Goal: Task Accomplishment & Management: Manage account settings

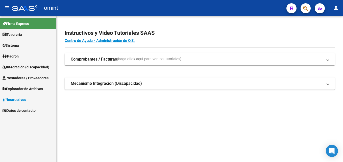
click at [19, 56] on span "Padrón" at bounding box center [11, 57] width 16 height 6
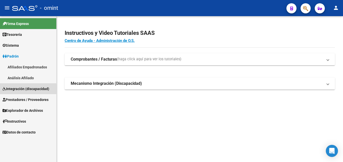
click at [17, 90] on span "Integración (discapacidad)" at bounding box center [26, 89] width 47 height 6
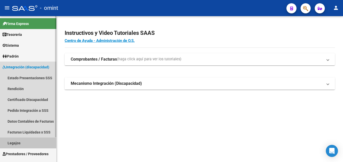
click at [31, 141] on link "Legajos" at bounding box center [28, 143] width 56 height 11
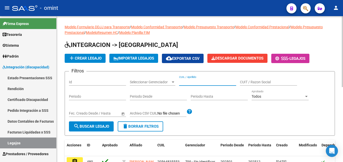
drag, startPoint x: 201, startPoint y: 81, endPoint x: 208, endPoint y: 82, distance: 7.3
click at [201, 81] on input "CUIL / Apellido" at bounding box center [207, 82] width 57 height 4
paste input "27577564340"
type input "27577564340"
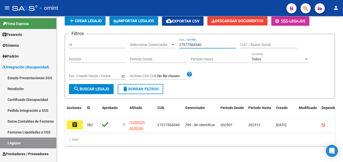
click at [79, 121] on button "assignment" at bounding box center [75, 125] width 16 height 9
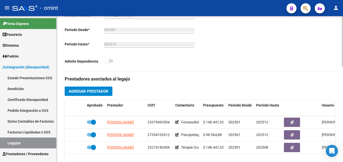
scroll to position [152, 0]
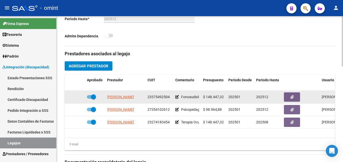
click at [158, 97] on span "23375492504" at bounding box center [159, 97] width 22 height 4
copy span "23375492504"
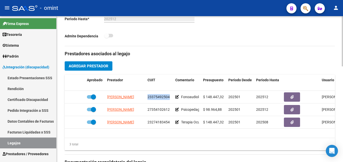
scroll to position [126, 0]
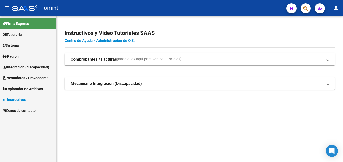
click at [26, 77] on span "Prestadores / Proveedores" at bounding box center [26, 78] width 46 height 6
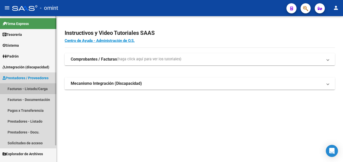
click at [39, 91] on link "Facturas - Listado/Carga" at bounding box center [28, 88] width 56 height 11
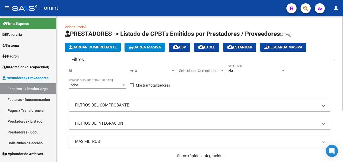
click at [244, 70] on div "No" at bounding box center [254, 71] width 53 height 4
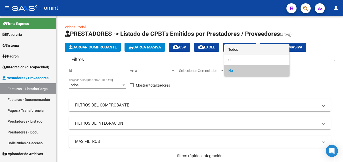
click at [240, 48] on span "Todos" at bounding box center [256, 49] width 57 height 11
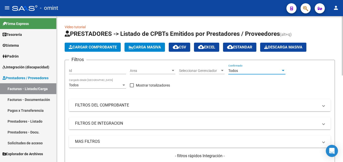
click at [124, 124] on mat-panel-title "FILTROS DE INTEGRACION" at bounding box center [197, 124] width 244 height 6
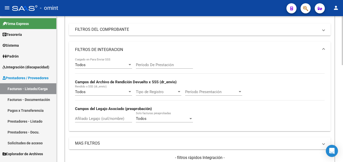
scroll to position [101, 0]
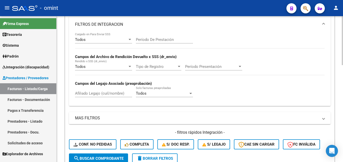
click at [105, 96] on input "Afiliado Legajo (cuil/nombre)" at bounding box center [103, 93] width 57 height 5
paste input "27577564340"
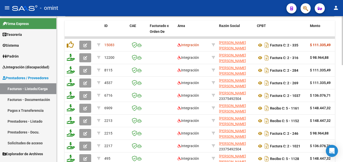
scroll to position [290, 0]
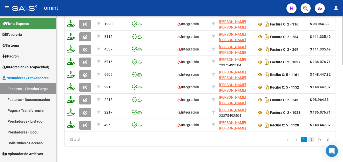
type input "27577564340"
click at [309, 140] on link "2" at bounding box center [312, 140] width 6 height 6
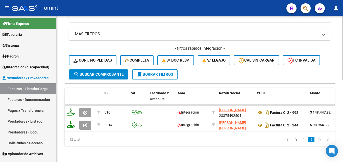
scroll to position [189, 0]
click at [301, 140] on link "1" at bounding box center [304, 140] width 6 height 6
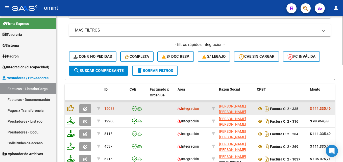
click at [81, 110] on button "button" at bounding box center [85, 108] width 12 height 9
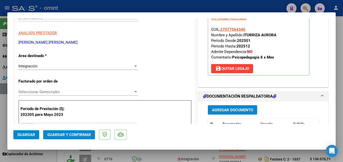
scroll to position [152, 0]
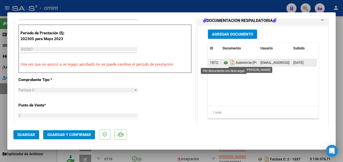
click at [225, 61] on icon at bounding box center [226, 63] width 7 height 6
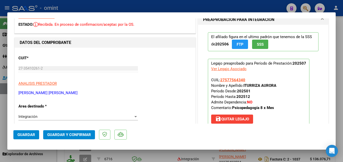
scroll to position [0, 0]
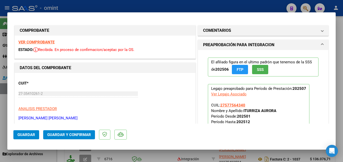
click at [44, 42] on strong "VER COMPROBANTE" at bounding box center [36, 42] width 36 height 5
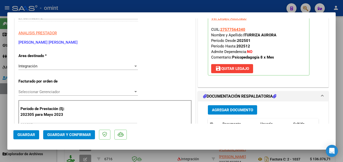
click at [54, 66] on div "Integración" at bounding box center [75, 66] width 115 height 5
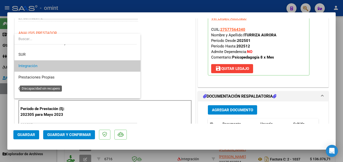
scroll to position [49, 0]
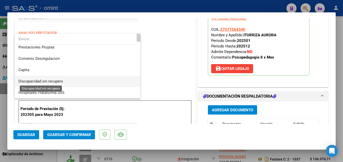
click at [47, 82] on span "Discapacidad sin recupero" at bounding box center [40, 81] width 45 height 5
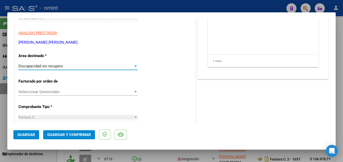
scroll to position [0, 0]
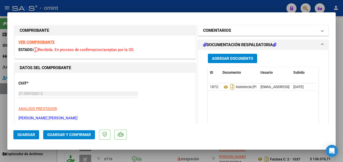
click at [232, 33] on mat-panel-title "COMENTARIOS" at bounding box center [260, 31] width 114 height 6
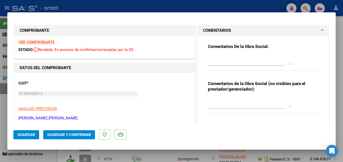
click at [215, 60] on textarea at bounding box center [249, 60] width 83 height 10
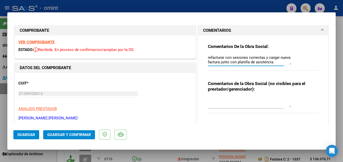
scroll to position [25, 0]
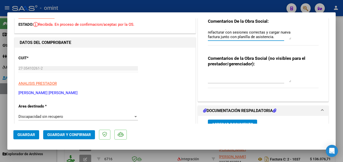
type textarea "Factura emitida por 9 sesiones, prestación habilitada por 8 sesiones mensuales.…"
click at [77, 134] on span "Guardar y Confirmar" at bounding box center [69, 135] width 44 height 5
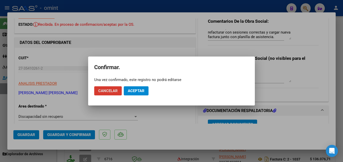
click at [136, 91] on span "Aceptar" at bounding box center [136, 91] width 17 height 5
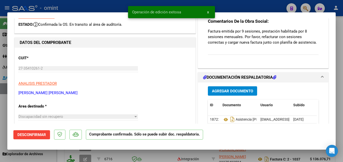
click at [107, 8] on div at bounding box center [171, 81] width 343 height 162
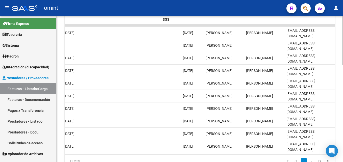
scroll to position [0, 0]
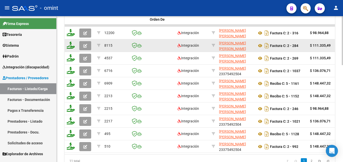
click at [83, 47] on icon "button" at bounding box center [85, 46] width 4 height 4
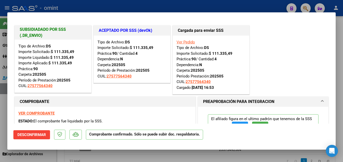
click at [129, 9] on div at bounding box center [171, 81] width 343 height 162
type input "$ 0,00"
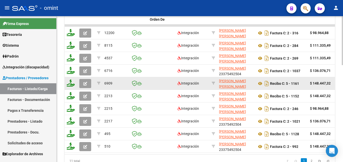
scroll to position [290, 0]
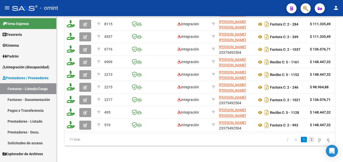
click at [309, 140] on link "2" at bounding box center [312, 140] width 6 height 6
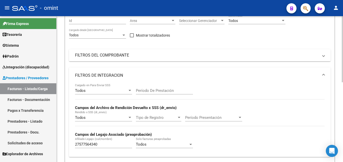
scroll to position [0, 0]
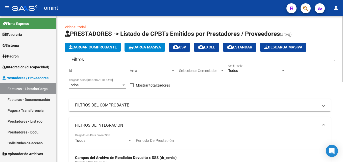
click at [104, 103] on mat-panel-title "FILTROS DEL COMPROBANTE" at bounding box center [197, 106] width 244 height 6
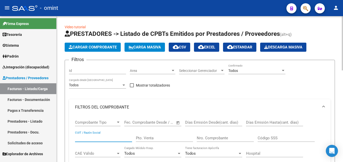
click at [97, 138] on input "CUIT / Razón Social" at bounding box center [103, 138] width 57 height 5
paste input "23375492504"
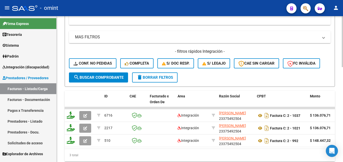
scroll to position [272, 0]
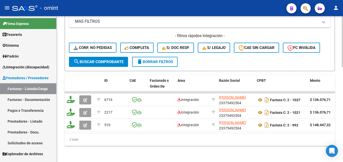
type input "23375492504"
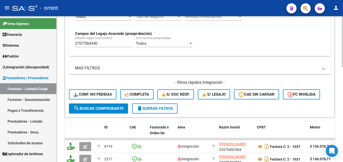
click at [94, 44] on input "27577564340" at bounding box center [103, 43] width 57 height 5
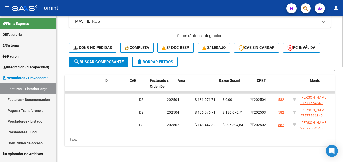
scroll to position [0, 0]
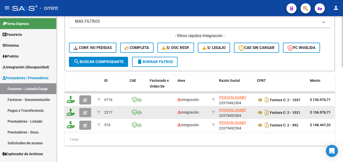
click at [87, 111] on icon "button" at bounding box center [85, 113] width 4 height 4
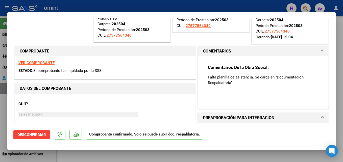
scroll to position [76, 0]
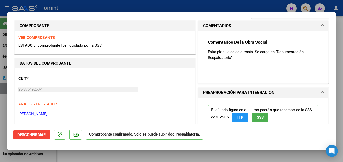
click at [128, 158] on div at bounding box center [171, 81] width 343 height 162
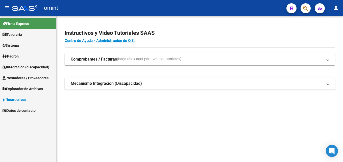
click at [18, 80] on span "Prestadores / Proveedores" at bounding box center [26, 78] width 46 height 6
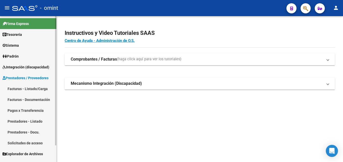
click at [27, 92] on link "Facturas - Listado/Carga" at bounding box center [28, 88] width 56 height 11
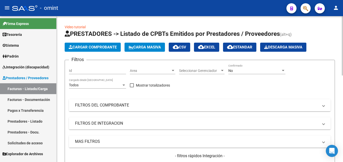
click at [119, 104] on mat-panel-title "FILTROS DEL COMPROBANTE" at bounding box center [197, 106] width 244 height 6
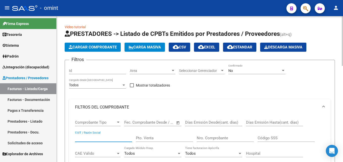
click at [98, 136] on input "CUIT / Razón Social" at bounding box center [103, 138] width 57 height 5
paste input "23375492504"
type input "23375492504"
click at [231, 70] on span "No" at bounding box center [230, 71] width 5 height 4
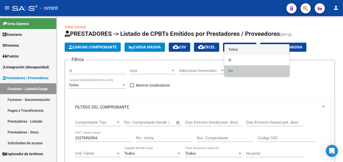
click at [236, 46] on span "Todos" at bounding box center [256, 49] width 57 height 11
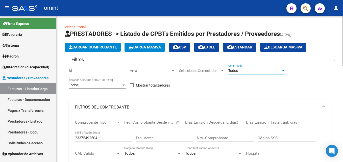
click at [112, 137] on input "23375492504" at bounding box center [103, 138] width 57 height 5
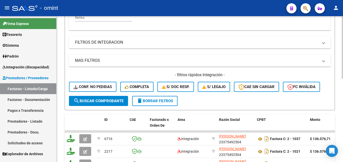
scroll to position [195, 0]
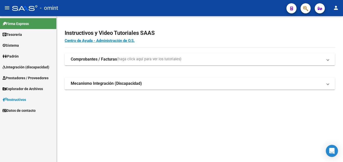
click at [36, 66] on span "Integración (discapacidad)" at bounding box center [26, 67] width 47 height 6
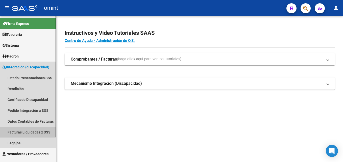
click at [27, 134] on link "Facturas Liquidadas x SSS" at bounding box center [28, 132] width 56 height 11
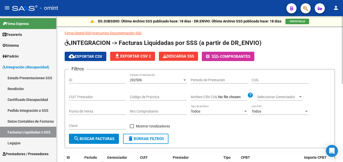
click at [104, 95] on input "CUIT Prestador" at bounding box center [97, 97] width 57 height 4
paste input "23-37549250-4"
type input "23-37549250-4"
click at [131, 82] on span "202506" at bounding box center [136, 80] width 12 height 4
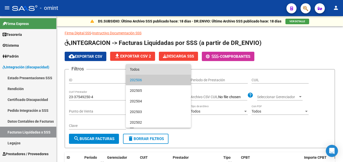
click at [139, 70] on span "Todos" at bounding box center [158, 69] width 57 height 11
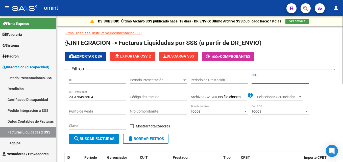
click at [270, 81] on input "CUIL" at bounding box center [280, 80] width 57 height 4
paste input "23-37549250-4"
drag, startPoint x: 277, startPoint y: 80, endPoint x: 225, endPoint y: 78, distance: 51.9
click at [225, 78] on div "Filtros ID Período Presentación Período Presentación Período de Prestación 23-3…" at bounding box center [200, 104] width 262 height 60
paste input "7-57756434-0"
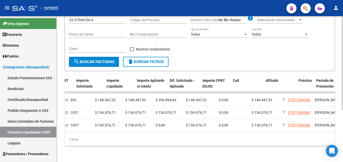
scroll to position [0, 298]
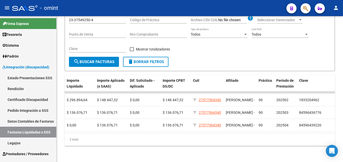
type input "27-57756434-0"
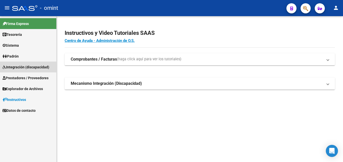
click at [33, 66] on span "Integración (discapacidad)" at bounding box center [26, 67] width 47 height 6
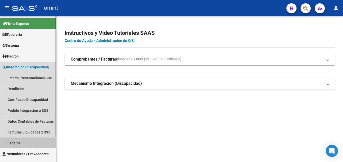
click at [17, 143] on link "Legajos" at bounding box center [28, 143] width 56 height 11
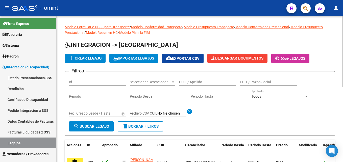
click at [198, 83] on input "CUIL / Apellido" at bounding box center [207, 82] width 57 height 4
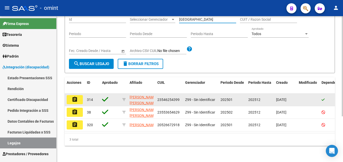
type input "[GEOGRAPHIC_DATA]"
click at [74, 97] on mat-icon "assignment" at bounding box center [75, 100] width 6 height 6
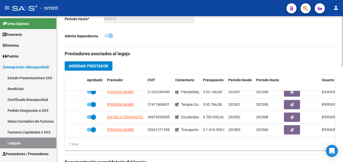
scroll to position [47, 0]
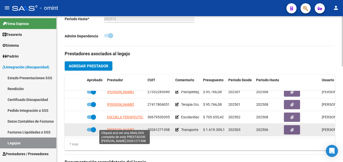
click at [120, 128] on span "[PERSON_NAME]" at bounding box center [120, 130] width 27 height 4
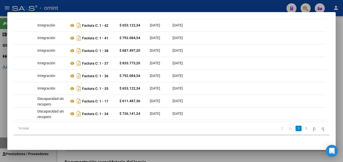
scroll to position [0, 0]
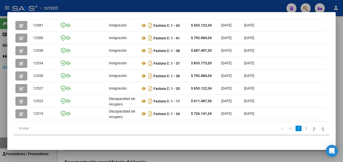
click at [104, 153] on div at bounding box center [171, 81] width 343 height 162
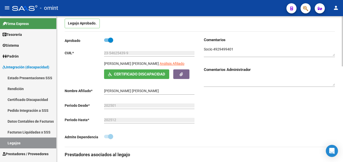
scroll to position [25, 0]
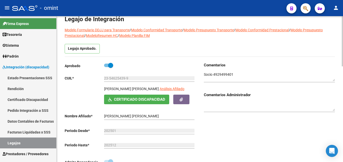
drag, startPoint x: 104, startPoint y: 89, endPoint x: 159, endPoint y: 89, distance: 55.3
click at [159, 89] on p "[PERSON_NAME] [PERSON_NAME]" at bounding box center [131, 89] width 55 height 6
copy p "[PERSON_NAME] [PERSON_NAME]"
drag, startPoint x: 133, startPoint y: 79, endPoint x: 103, endPoint y: 78, distance: 29.8
click at [103, 78] on app-form-text-field "CUIL * 23-54625439-9 Ingresar CUIL" at bounding box center [130, 78] width 130 height 4
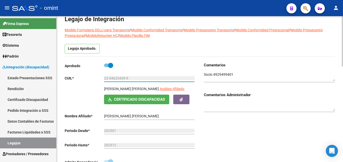
drag, startPoint x: 103, startPoint y: 78, endPoint x: 119, endPoint y: 78, distance: 15.7
click at [218, 73] on textarea at bounding box center [269, 77] width 131 height 10
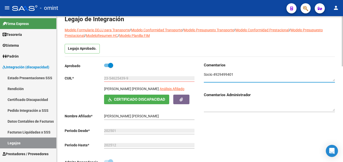
click at [218, 73] on textarea at bounding box center [269, 77] width 131 height 10
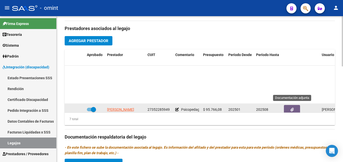
scroll to position [47, 0]
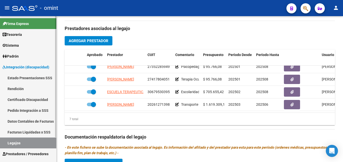
click at [40, 155] on span "Prestadores / Proveedores" at bounding box center [26, 154] width 46 height 6
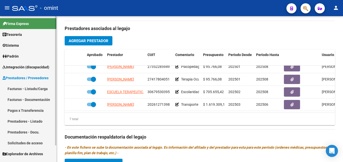
click at [37, 88] on link "Facturas - Listado/Carga" at bounding box center [28, 88] width 56 height 11
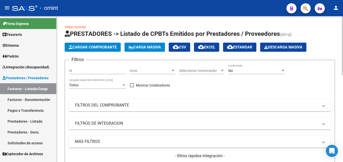
click at [236, 68] on div "No Confirmado" at bounding box center [256, 69] width 57 height 10
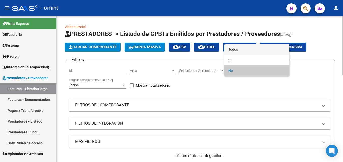
drag, startPoint x: 236, startPoint y: 68, endPoint x: 233, endPoint y: 51, distance: 17.5
click at [233, 51] on span "Todos" at bounding box center [256, 49] width 57 height 11
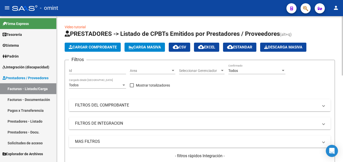
click at [142, 108] on mat-expansion-panel-header "FILTROS DEL COMPROBANTE" at bounding box center [200, 105] width 262 height 12
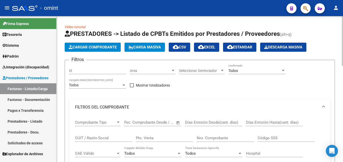
click at [211, 139] on input "Nro. Comprobante" at bounding box center [225, 138] width 57 height 5
click at [202, 138] on input "877" at bounding box center [225, 138] width 57 height 5
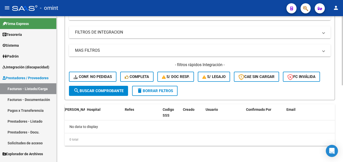
scroll to position [10, 0]
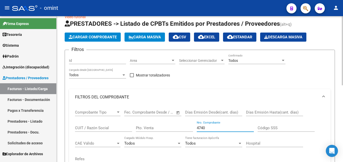
drag, startPoint x: 201, startPoint y: 128, endPoint x: 183, endPoint y: 128, distance: 18.2
click at [183, 128] on div "Comprobante Tipo Comprobante Tipo Start date – End date Fec. Comprobante Desde …" at bounding box center [200, 136] width 250 height 62
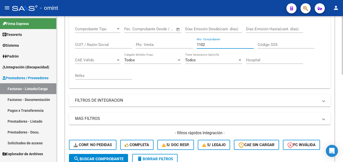
scroll to position [43, 0]
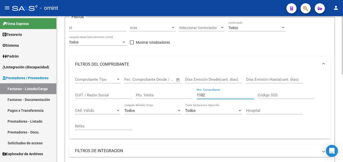
drag, startPoint x: 204, startPoint y: 96, endPoint x: 174, endPoint y: 93, distance: 30.8
click at [174, 93] on div "Comprobante Tipo Comprobante Tipo Start date – End date Fec. Comprobante Desde …" at bounding box center [200, 104] width 250 height 62
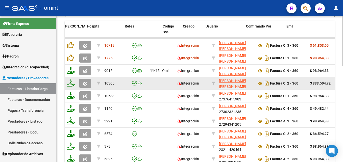
scroll to position [270, 0]
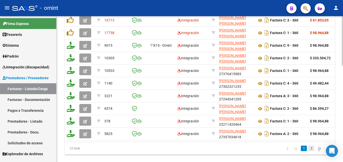
click at [309, 151] on link "2" at bounding box center [312, 149] width 6 height 6
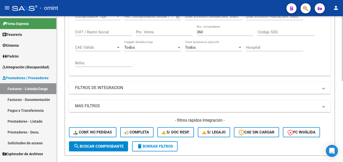
scroll to position [56, 0]
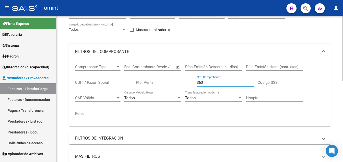
drag, startPoint x: 215, startPoint y: 83, endPoint x: 174, endPoint y: 80, distance: 41.5
click at [174, 80] on div "Comprobante Tipo Comprobante Tipo Start date – End date Fec. Comprobante Desde …" at bounding box center [200, 91] width 250 height 62
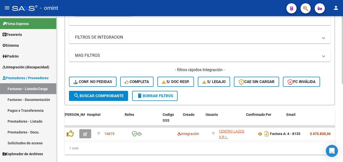
scroll to position [169, 0]
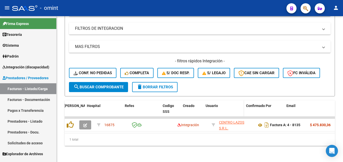
type input "8135"
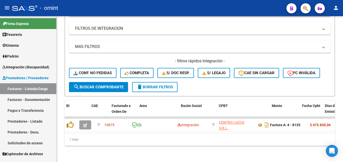
scroll to position [0, 279]
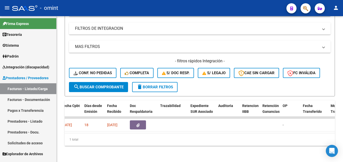
drag, startPoint x: 176, startPoint y: 134, endPoint x: 213, endPoint y: 135, distance: 37.4
click at [208, 134] on div "1 total" at bounding box center [200, 139] width 270 height 13
drag, startPoint x: 213, startPoint y: 135, endPoint x: 197, endPoint y: 135, distance: 16.4
click at [197, 135] on div "1 total" at bounding box center [200, 139] width 270 height 13
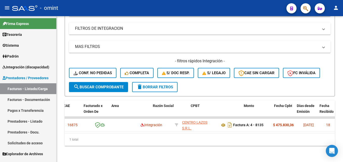
scroll to position [0, 0]
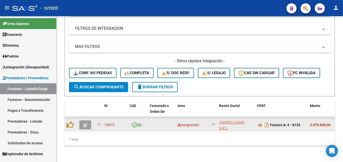
click at [85, 124] on icon "button" at bounding box center [85, 126] width 4 height 4
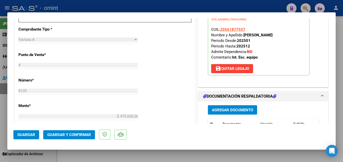
scroll to position [253, 0]
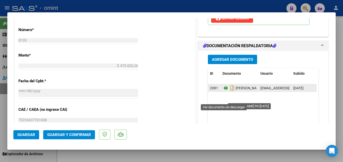
click at [223, 91] on icon at bounding box center [226, 88] width 7 height 6
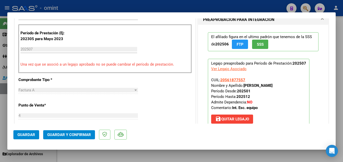
scroll to position [0, 0]
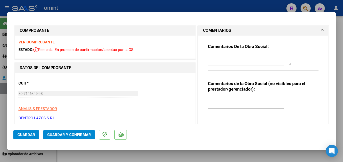
click at [50, 43] on strong "VER COMPROBANTE" at bounding box center [36, 42] width 36 height 5
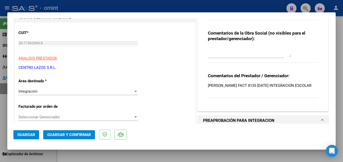
scroll to position [177, 0]
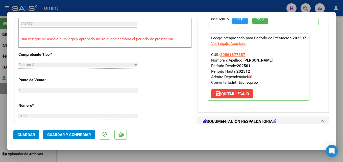
click at [86, 136] on span "Guardar y Confirmar" at bounding box center [69, 135] width 44 height 5
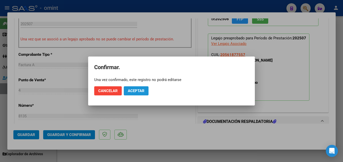
click at [138, 90] on span "Aceptar" at bounding box center [136, 91] width 17 height 5
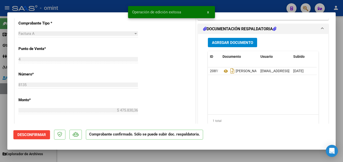
click at [77, 154] on div at bounding box center [171, 81] width 343 height 162
type input "$ 0,00"
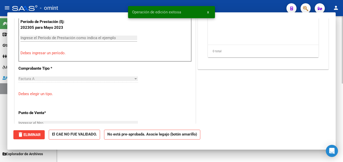
scroll to position [186, 0]
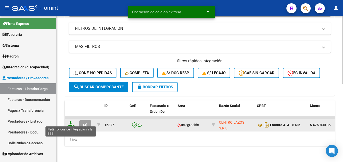
click at [69, 122] on icon at bounding box center [71, 124] width 8 height 7
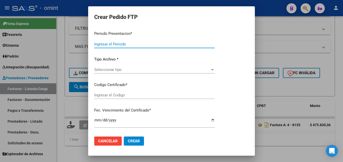
type input "202507"
type input "$ 475.830,36"
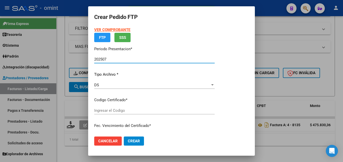
type input "8251804840"
type input "[DATE]"
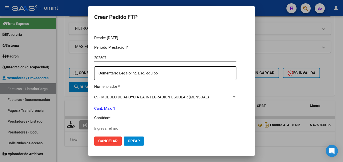
scroll to position [202, 0]
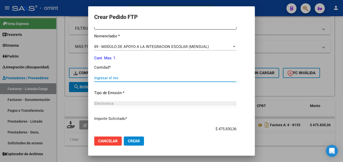
click at [107, 80] on input "Ingresar el nro" at bounding box center [165, 78] width 142 height 5
type input "1"
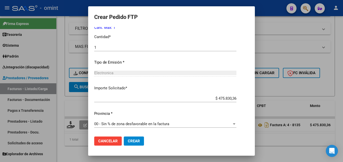
click at [124, 141] on button "Crear" at bounding box center [134, 141] width 20 height 9
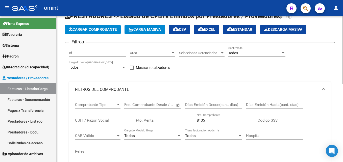
scroll to position [0, 0]
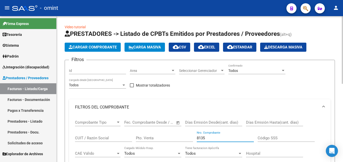
drag, startPoint x: 211, startPoint y: 136, endPoint x: 192, endPoint y: 138, distance: 18.8
click at [192, 138] on div "Comprobante Tipo Comprobante Tipo Start date – End date Fec. Comprobante Desde …" at bounding box center [200, 146] width 250 height 62
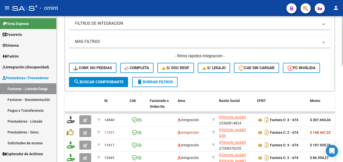
scroll to position [221, 0]
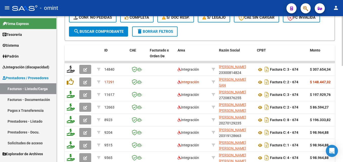
type input "674"
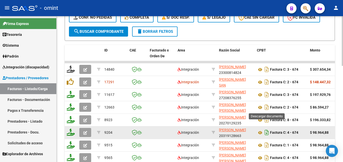
scroll to position [272, 0]
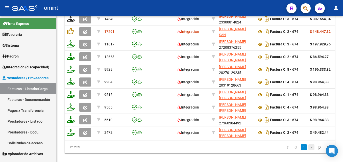
click at [309, 150] on link "2" at bounding box center [312, 148] width 6 height 6
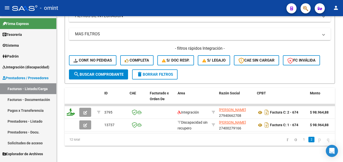
scroll to position [182, 0]
click at [26, 47] on link "Sistema" at bounding box center [28, 45] width 56 height 11
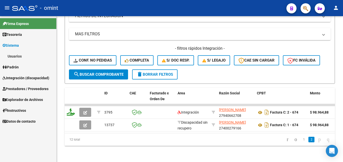
click at [31, 54] on link "Usuarios" at bounding box center [28, 56] width 56 height 11
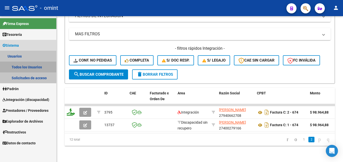
click at [38, 67] on link "Todos los Usuarios" at bounding box center [28, 67] width 56 height 11
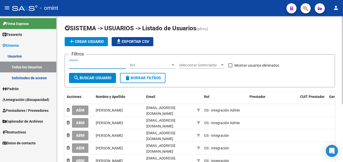
click at [95, 66] on input "Usuario" at bounding box center [97, 65] width 57 height 4
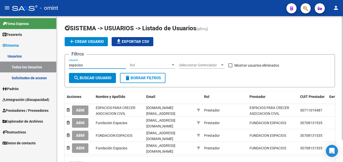
type input "espacios"
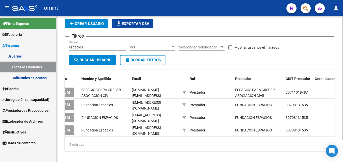
scroll to position [26, 0]
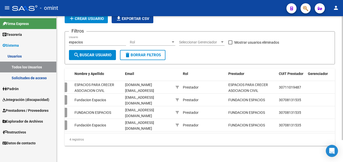
drag, startPoint x: 183, startPoint y: 159, endPoint x: 195, endPoint y: 160, distance: 12.4
click at [195, 160] on div "SISTEMA -> USUARIOS -> Listado de Usuarios (alt+u) add Crear Usuario file_downl…" at bounding box center [200, 77] width 287 height 169
drag, startPoint x: 195, startPoint y: 160, endPoint x: 237, endPoint y: 148, distance: 43.1
click at [237, 148] on div "SISTEMA -> USUARIOS -> Listado de Usuarios (alt+u) add Crear Usuario file_downl…" at bounding box center [200, 77] width 287 height 169
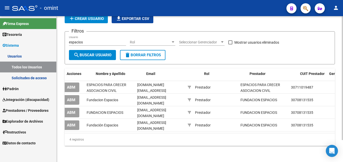
scroll to position [0, 0]
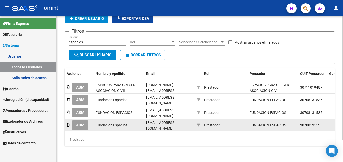
click at [83, 123] on span "ABM" at bounding box center [80, 125] width 8 height 5
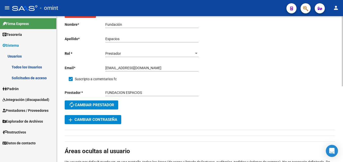
scroll to position [6, 0]
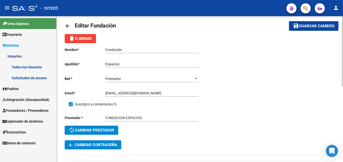
click at [100, 128] on span "autorenew Cambiar prestador" at bounding box center [91, 130] width 45 height 5
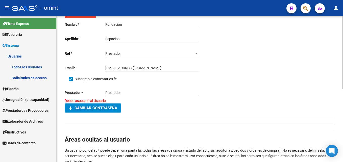
scroll to position [0, 0]
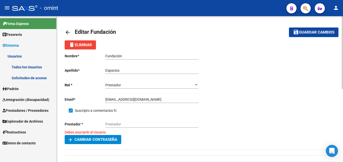
click at [68, 30] on mat-icon "arrow_back" at bounding box center [68, 32] width 6 height 6
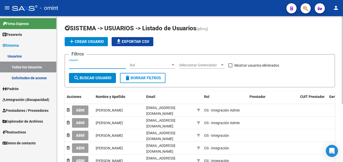
click at [101, 64] on input "Usuario" at bounding box center [97, 65] width 57 height 4
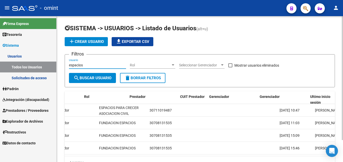
scroll to position [0, 192]
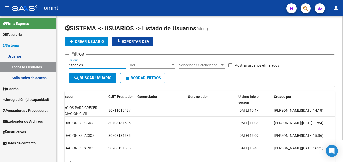
drag, startPoint x: 86, startPoint y: 65, endPoint x: 62, endPoint y: 63, distance: 24.6
click at [62, 63] on div "SISTEMA -> USUARIOS -> Listado de Usuarios (alt+u) add Crear Usuario file_downl…" at bounding box center [200, 100] width 287 height 169
paste input "30-71132062-4."
click at [73, 65] on input "30-711320624" at bounding box center [97, 65] width 57 height 4
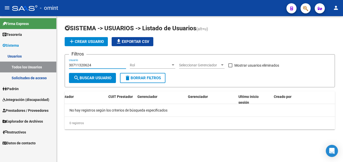
scroll to position [0, 0]
click at [76, 65] on input "30711320624" at bounding box center [97, 65] width 57 height 4
type input "30711320624"
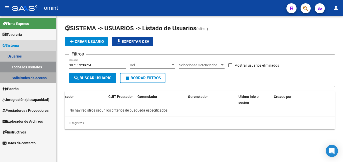
click at [37, 77] on link "Solicitudes de acceso" at bounding box center [28, 78] width 56 height 11
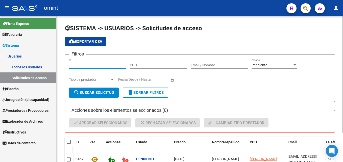
click at [95, 66] on input "ID" at bounding box center [97, 65] width 57 height 4
paste input "30711320624"
type input "30711320624"
click at [264, 62] on div "Pendiente Estado" at bounding box center [274, 64] width 45 height 10
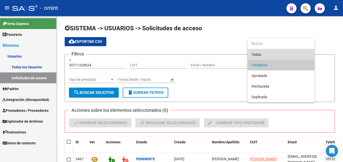
click at [261, 53] on span "Todos" at bounding box center [281, 54] width 59 height 11
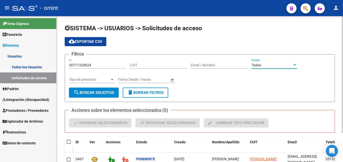
click at [104, 65] on input "30711320624" at bounding box center [97, 65] width 57 height 4
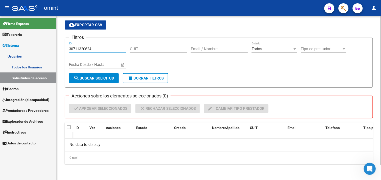
click at [79, 50] on input "30711320624" at bounding box center [97, 49] width 57 height 5
click at [41, 65] on link "Todos los Usuarios" at bounding box center [28, 67] width 56 height 11
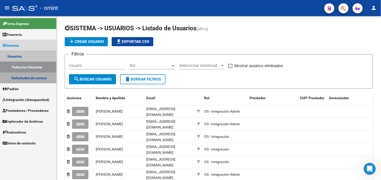
click at [38, 78] on link "Solicitudes de acceso" at bounding box center [28, 78] width 56 height 11
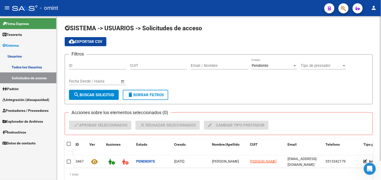
click at [98, 64] on input "ID" at bounding box center [97, 65] width 57 height 5
click at [36, 69] on link "Todos los Usuarios" at bounding box center [28, 67] width 56 height 11
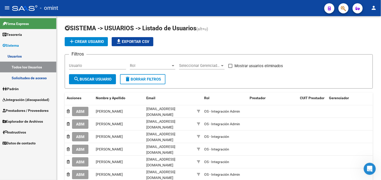
click at [89, 62] on div "Usuario" at bounding box center [97, 64] width 57 height 11
click at [88, 68] on input "Usuario" at bounding box center [97, 65] width 57 height 5
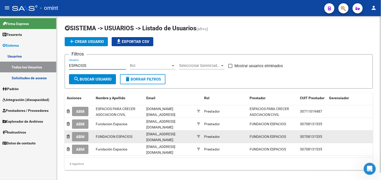
type input "ESPACIOS"
click at [309, 135] on span "30708131535" at bounding box center [311, 137] width 22 height 4
copy span "30708131535"
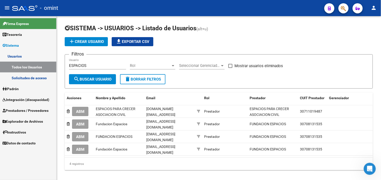
click at [24, 112] on span "Prestadores / Proveedores" at bounding box center [26, 111] width 46 height 6
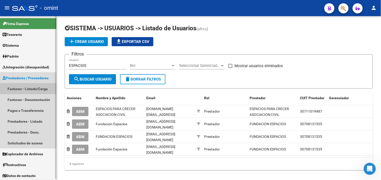
click at [33, 88] on link "Facturas - Listado/Carga" at bounding box center [28, 88] width 56 height 11
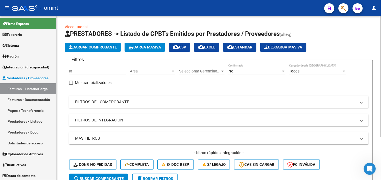
click at [254, 69] on div "No Confirmado" at bounding box center [256, 69] width 57 height 11
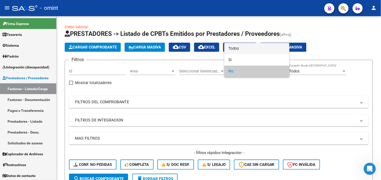
click at [248, 51] on span "Todos" at bounding box center [256, 48] width 57 height 11
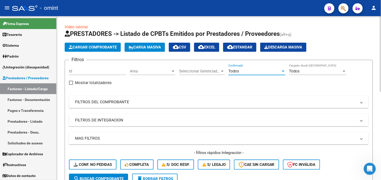
click at [130, 121] on mat-panel-title "FILTROS DE INTEGRACION" at bounding box center [216, 121] width 282 height 6
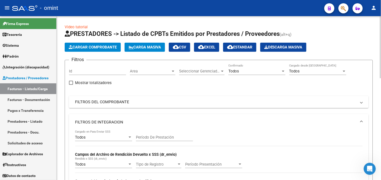
scroll to position [28, 0]
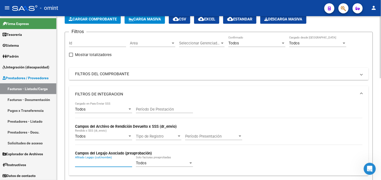
click at [107, 161] on input "Afiliado Legajo (cuil/nombre)" at bounding box center [103, 163] width 57 height 5
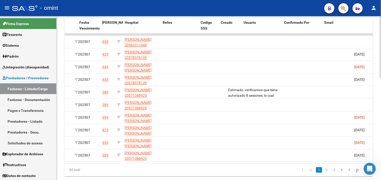
scroll to position [0, 994]
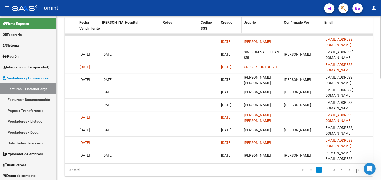
type input "ledesma"
click at [225, 24] on div "Creado" at bounding box center [230, 23] width 19 height 6
click at [226, 21] on span "Creado" at bounding box center [227, 22] width 12 height 4
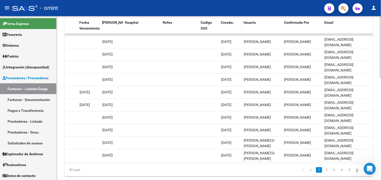
click at [231, 22] on span "Creado" at bounding box center [227, 22] width 12 height 4
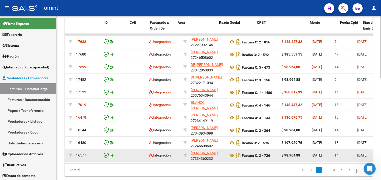
scroll to position [0, 0]
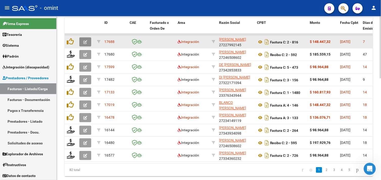
click at [88, 42] on button "button" at bounding box center [85, 41] width 12 height 9
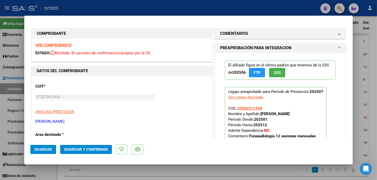
click at [63, 44] on strong "VER COMPROBANTE" at bounding box center [53, 45] width 36 height 5
click at [176, 11] on div at bounding box center [188, 90] width 377 height 180
type input "$ 0,00"
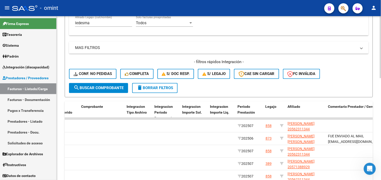
scroll to position [112, 0]
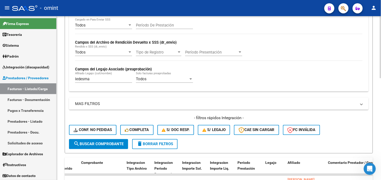
click at [92, 83] on div "[PERSON_NAME] [PERSON_NAME] (cuil/nombre)" at bounding box center [103, 77] width 57 height 11
click at [102, 80] on input "ledesma" at bounding box center [103, 79] width 57 height 5
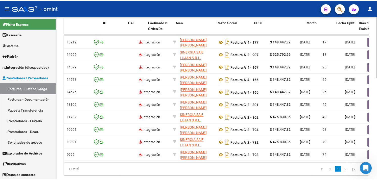
scroll to position [0, 0]
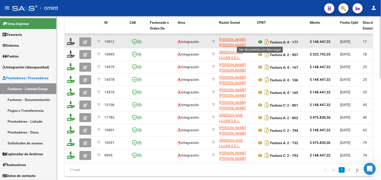
type input "[PERSON_NAME]"
click at [260, 41] on icon at bounding box center [260, 42] width 7 height 6
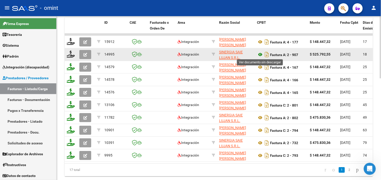
click at [262, 56] on icon at bounding box center [260, 55] width 7 height 6
click at [87, 54] on button "button" at bounding box center [85, 54] width 12 height 9
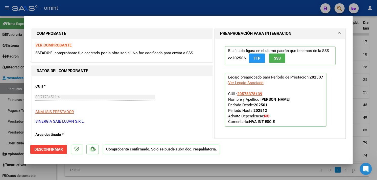
scroll to position [28, 0]
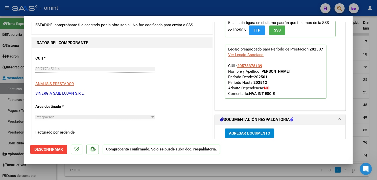
click at [57, 148] on span "Desconfirmar" at bounding box center [48, 149] width 29 height 5
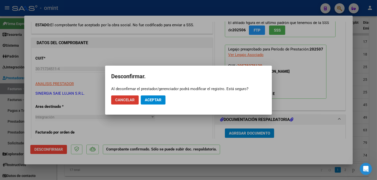
click at [153, 100] on span "Aceptar" at bounding box center [153, 100] width 17 height 5
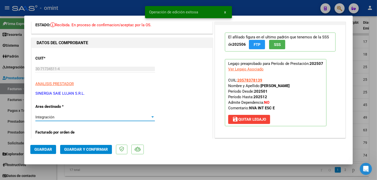
click at [83, 116] on div "Integración" at bounding box center [92, 117] width 115 height 5
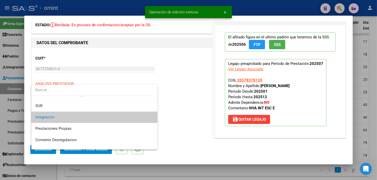
scroll to position [47, 0]
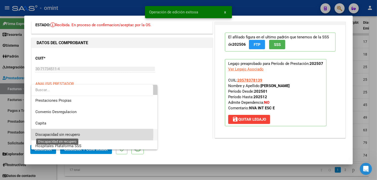
click at [72, 133] on span "Discapacidad sin recupero" at bounding box center [57, 134] width 45 height 5
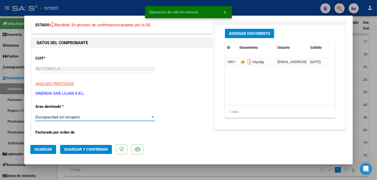
scroll to position [0, 0]
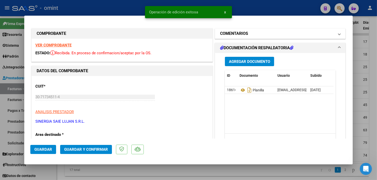
click at [255, 32] on mat-panel-title "COMENTARIOS" at bounding box center [277, 34] width 114 height 6
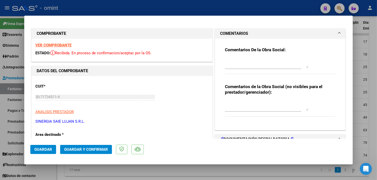
click at [240, 64] on textarea at bounding box center [266, 63] width 83 height 10
type textarea "F"
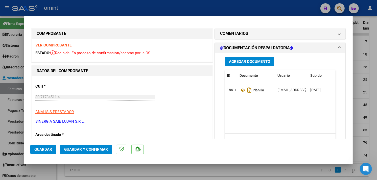
click at [236, 33] on h1 "COMENTARIOS" at bounding box center [234, 34] width 28 height 6
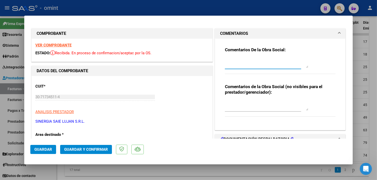
click at [236, 62] on textarea at bounding box center [266, 63] width 83 height 10
type textarea "D"
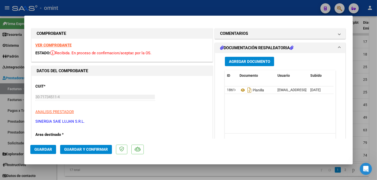
drag, startPoint x: 242, startPoint y: 27, endPoint x: 240, endPoint y: 34, distance: 6.7
click at [240, 34] on h1 "COMENTARIOS" at bounding box center [234, 34] width 28 height 6
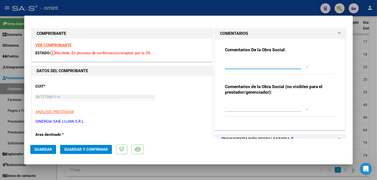
click at [241, 62] on textarea at bounding box center [266, 63] width 83 height 10
drag, startPoint x: 284, startPoint y: 62, endPoint x: 300, endPoint y: 61, distance: 15.7
click at [300, 61] on textarea "La factura fue emitida con IVA, debe refactuar" at bounding box center [266, 63] width 83 height 10
click at [305, 68] on textarea "La factura fue emitida con IVA, lo cual no corresponde. Debe refacturar sin IVA…" at bounding box center [266, 63] width 83 height 10
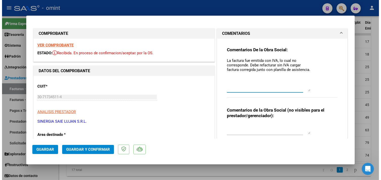
scroll to position [0, 0]
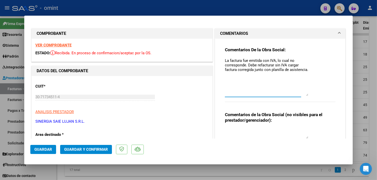
drag, startPoint x: 304, startPoint y: 66, endPoint x: 299, endPoint y: 94, distance: 28.5
click at [299, 94] on textarea "La factura fue emitida con IVA, lo cual no corresponde. Debe refacturar sin IVA…" at bounding box center [266, 77] width 83 height 38
drag, startPoint x: 285, startPoint y: 64, endPoint x: 293, endPoint y: 64, distance: 8.6
click at [285, 64] on textarea "La factura fue emitida con IVA, lo cual no corresponde. Debe refacturar sin IVA…" at bounding box center [266, 77] width 83 height 38
type textarea "La factura fue emitida con IVA, lo cual no corresponde. Debe refacturar sin IVA…"
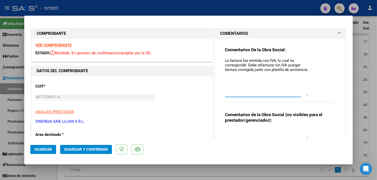
click at [88, 147] on span "Guardar y Confirmar" at bounding box center [86, 149] width 44 height 5
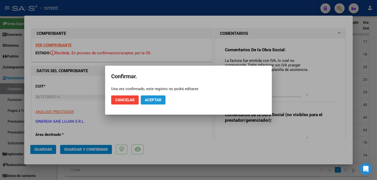
click at [150, 102] on button "Aceptar" at bounding box center [153, 100] width 25 height 9
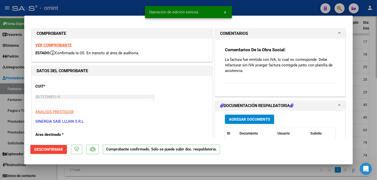
click at [107, 162] on div at bounding box center [188, 90] width 377 height 180
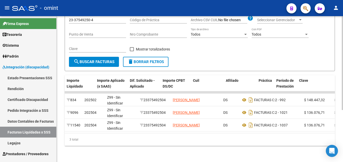
scroll to position [0, 298]
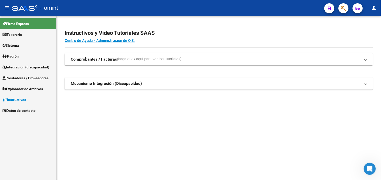
click at [35, 69] on span "Integración (discapacidad)" at bounding box center [26, 67] width 47 height 6
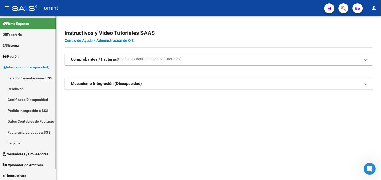
click at [43, 110] on link "Pedido Integración a SSS" at bounding box center [28, 110] width 56 height 11
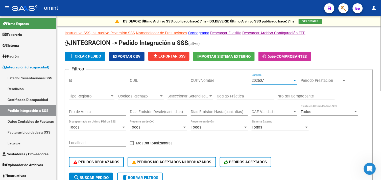
click at [282, 80] on div "202507" at bounding box center [272, 80] width 41 height 5
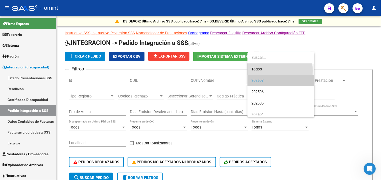
click at [275, 71] on span "Todos" at bounding box center [281, 69] width 59 height 11
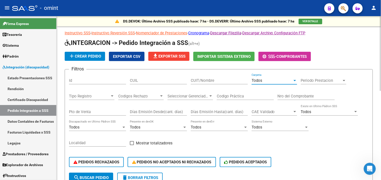
click at [210, 79] on input "CUIT/Nombre" at bounding box center [219, 80] width 57 height 5
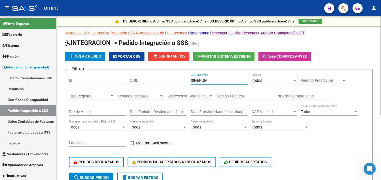
scroll to position [107, 0]
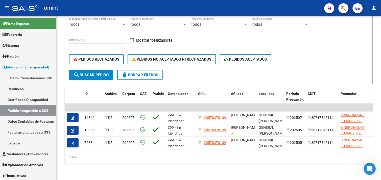
type input "SINERGIA"
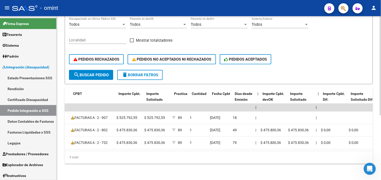
scroll to position [0, 0]
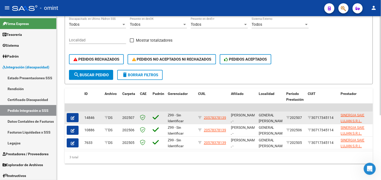
click at [72, 116] on icon "button" at bounding box center [73, 118] width 4 height 4
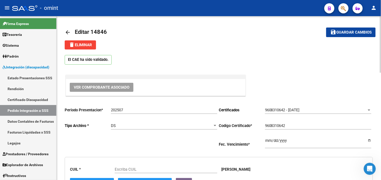
click at [88, 46] on span "delete Eliminar" at bounding box center [80, 45] width 23 height 5
type input "20578378139"
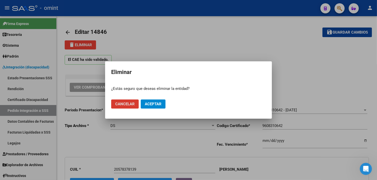
click at [156, 107] on button "Aceptar" at bounding box center [153, 104] width 25 height 9
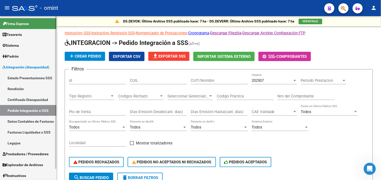
click at [18, 44] on span "Sistema" at bounding box center [11, 46] width 16 height 6
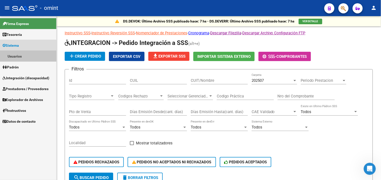
click at [26, 55] on link "Usuarios" at bounding box center [28, 56] width 56 height 11
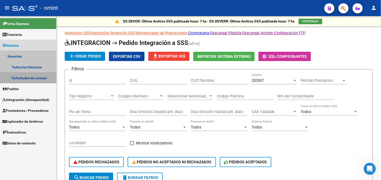
click at [39, 79] on link "Solicitudes de acceso" at bounding box center [28, 78] width 56 height 11
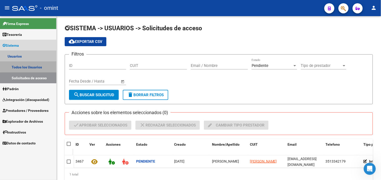
click at [31, 64] on link "Todos los Usuarios" at bounding box center [28, 67] width 56 height 11
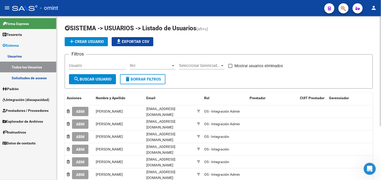
click at [92, 64] on input "Usuario" at bounding box center [97, 65] width 57 height 5
type input "F"
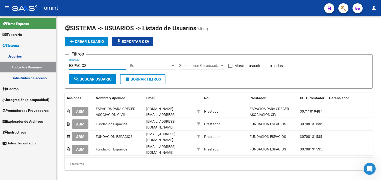
type input "ESPACIOS"
click at [85, 150] on button "ABM" at bounding box center [80, 149] width 16 height 9
